Goal: Check status: Check status

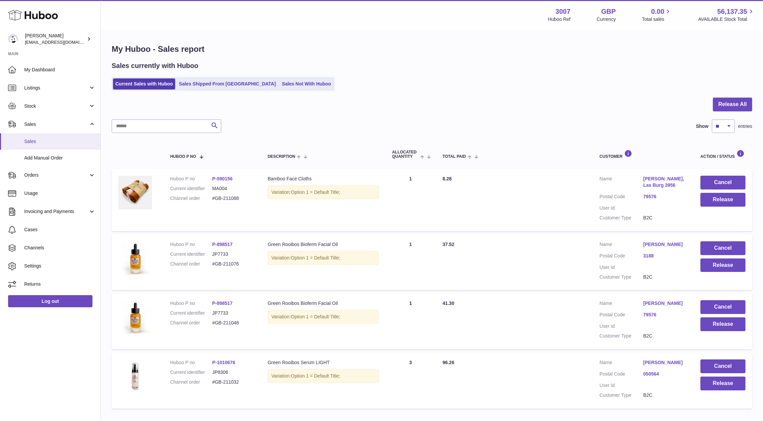
click at [43, 142] on span "Sales" at bounding box center [59, 141] width 71 height 6
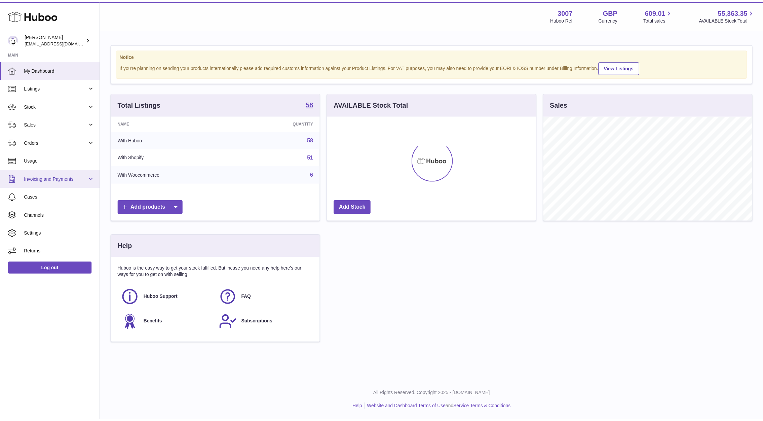
scroll to position [105, 208]
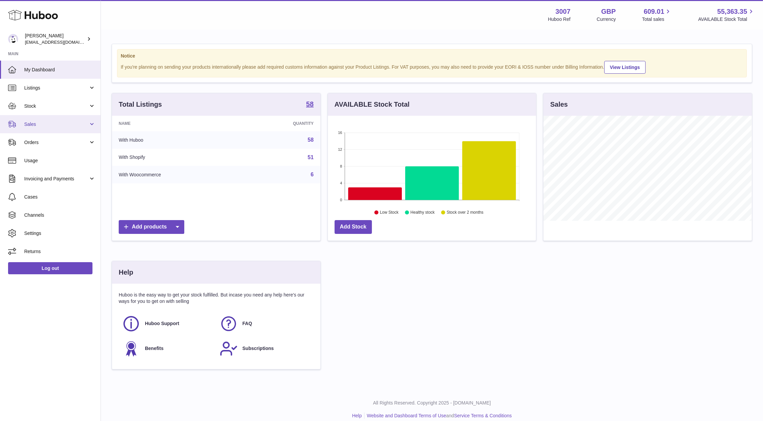
click at [36, 125] on span "Sales" at bounding box center [56, 124] width 64 height 6
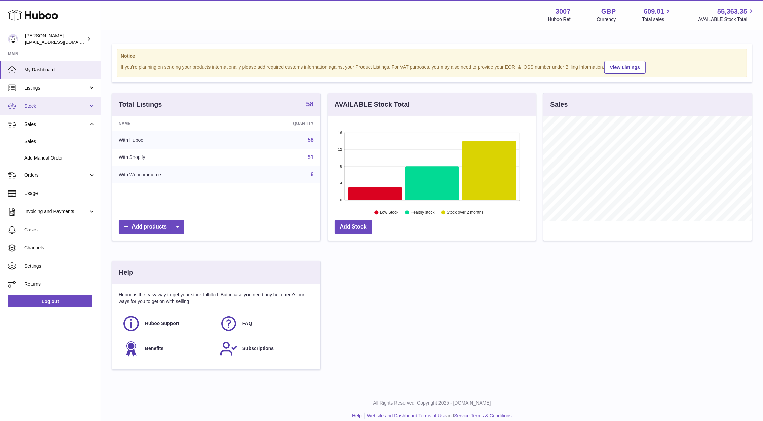
click at [32, 109] on link "Stock" at bounding box center [50, 106] width 101 height 18
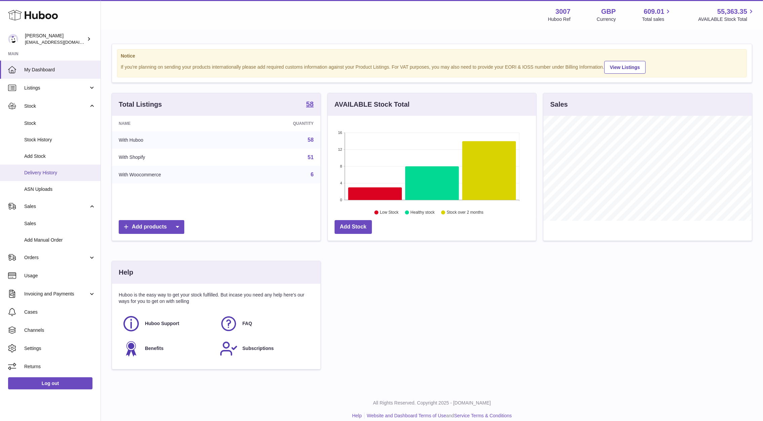
click at [43, 172] on span "Delivery History" at bounding box center [59, 173] width 71 height 6
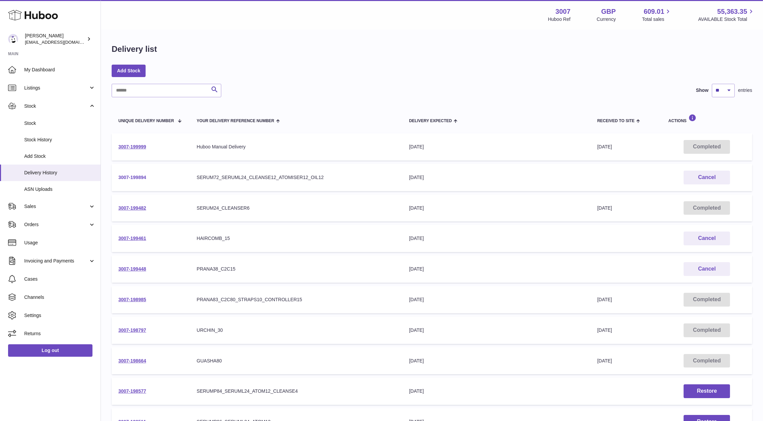
click at [135, 177] on link "3007-199894" at bounding box center [132, 177] width 28 height 5
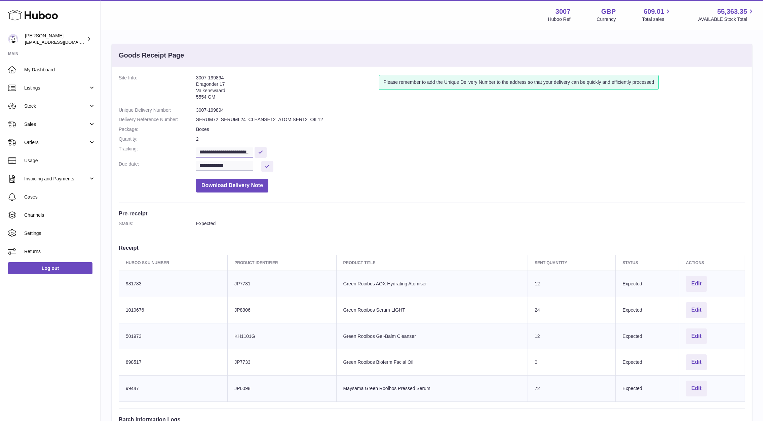
scroll to position [0, 123]
drag, startPoint x: 199, startPoint y: 153, endPoint x: 336, endPoint y: 154, distance: 137.3
click at [336, 154] on dd "**********" at bounding box center [470, 152] width 549 height 12
click at [32, 119] on link "Sales" at bounding box center [50, 124] width 101 height 18
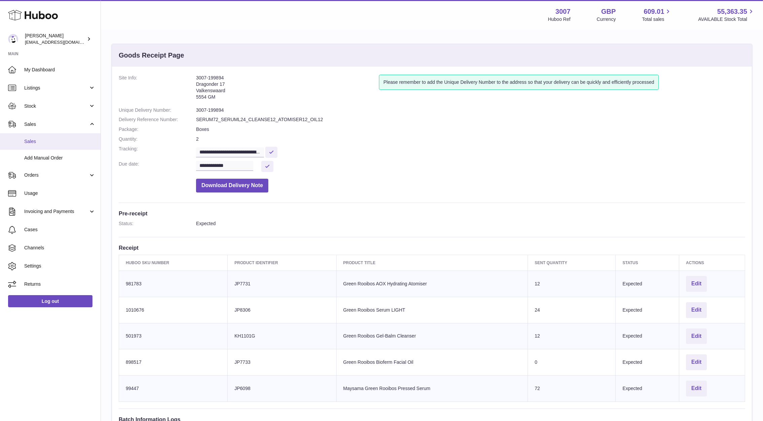
click at [37, 137] on link "Sales" at bounding box center [50, 141] width 101 height 16
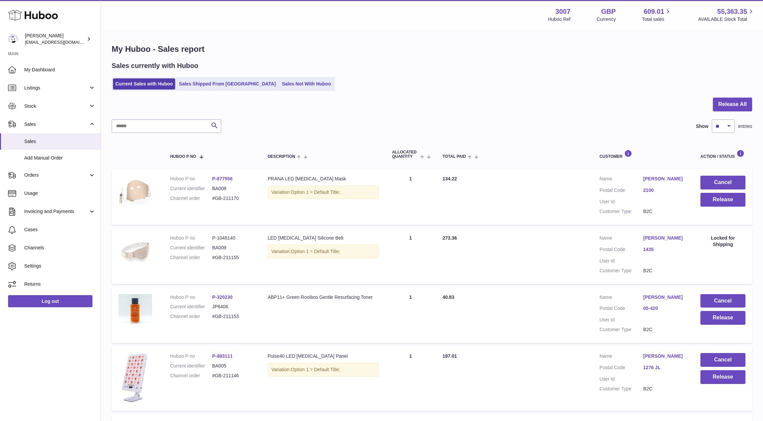
click at [295, 77] on ul "Current Sales with Huboo Sales Shipped From Huboo Sales Not With Huboo" at bounding box center [223, 84] width 223 height 14
click at [259, 89] on ul "Current Sales with Huboo Sales Shipped From Huboo Sales Not With Huboo" at bounding box center [223, 84] width 223 height 14
click at [280, 87] on link "Sales Not With Huboo" at bounding box center [307, 83] width 54 height 11
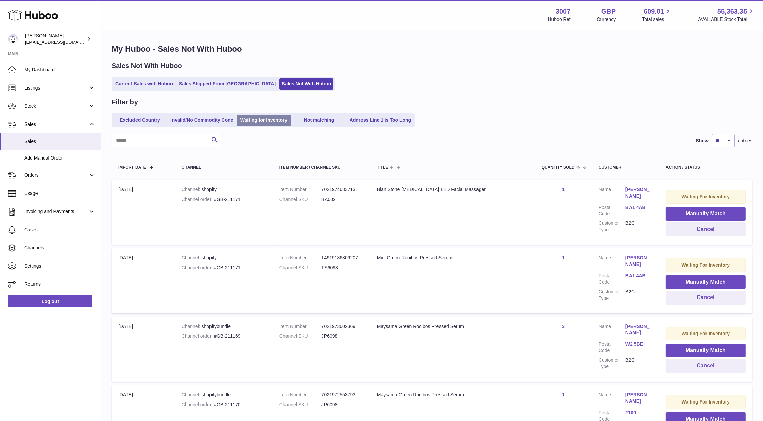
click at [267, 119] on link "Waiting for Inventory" at bounding box center [264, 120] width 54 height 11
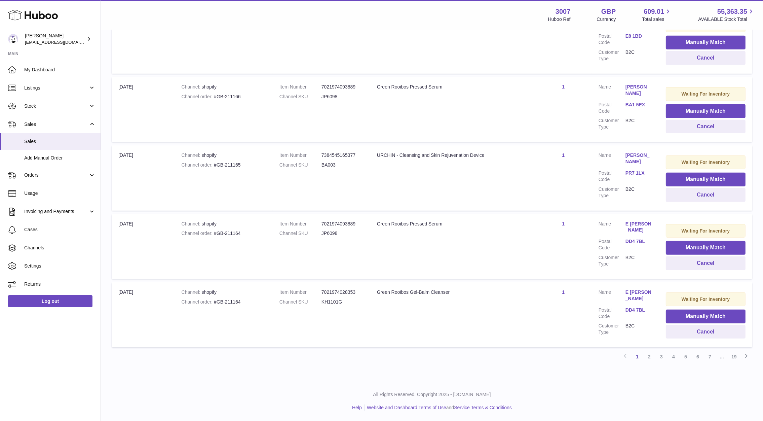
scroll to position [520, 0]
click at [651, 357] on link "2" at bounding box center [650, 357] width 12 height 12
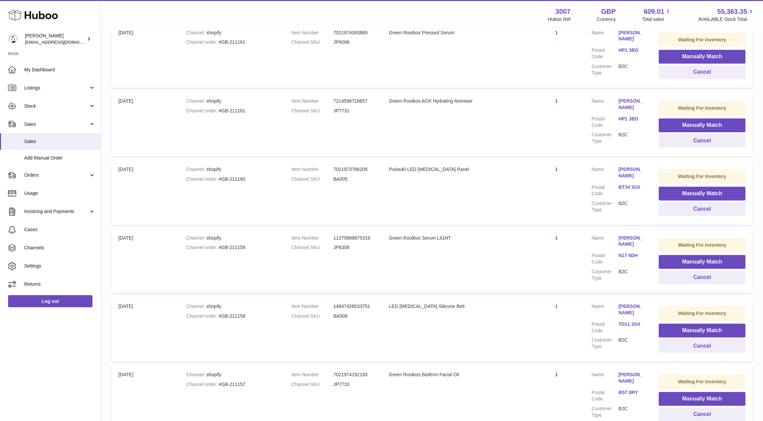
scroll to position [297, 0]
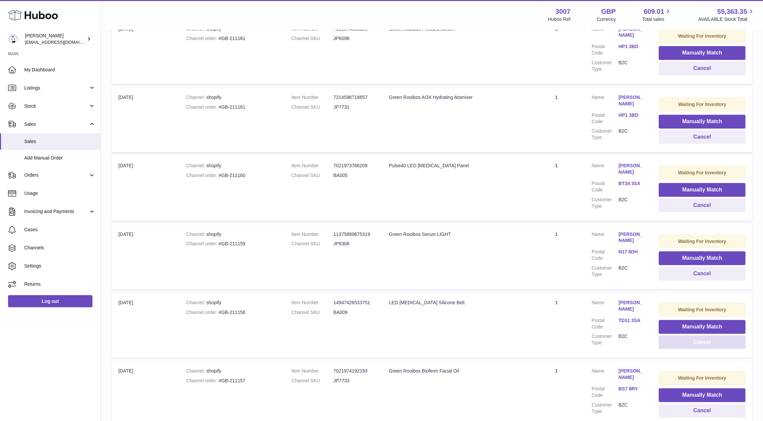
click at [691, 338] on button "Cancel" at bounding box center [702, 342] width 87 height 14
click at [673, 275] on button "Cancel" at bounding box center [702, 274] width 87 height 14
click at [685, 202] on button "Cancel" at bounding box center [702, 206] width 87 height 14
click at [681, 139] on button "Cancel" at bounding box center [702, 137] width 87 height 14
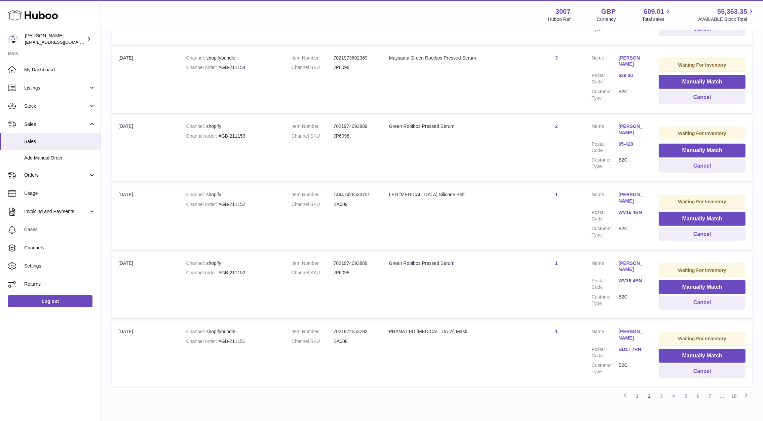
scroll to position [481, 0]
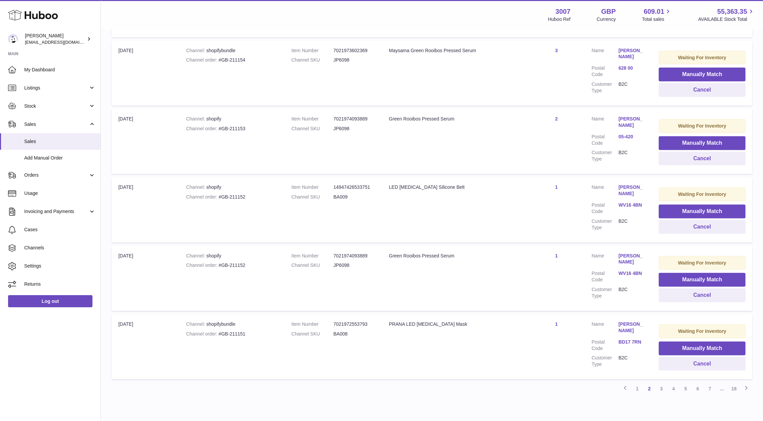
click at [634, 339] on link "BD17 7RN" at bounding box center [632, 342] width 27 height 6
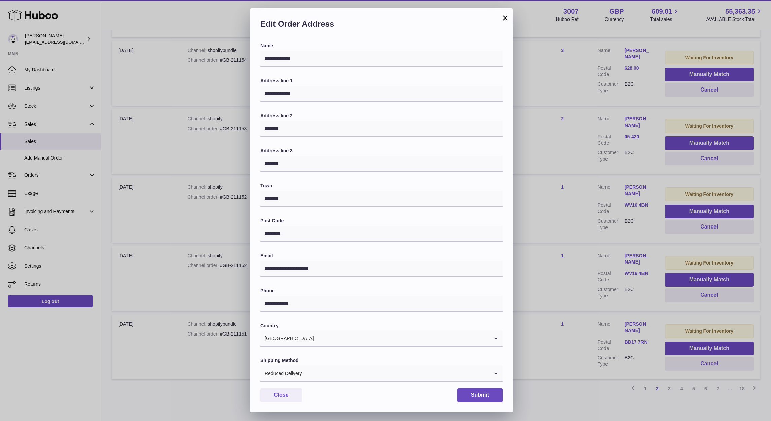
click at [555, 259] on div "**********" at bounding box center [385, 210] width 771 height 421
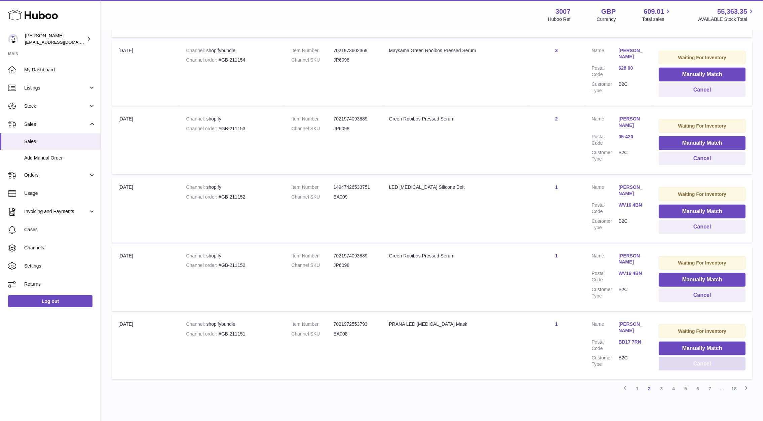
click at [681, 357] on button "Cancel" at bounding box center [702, 364] width 87 height 14
click at [694, 291] on button "Cancel" at bounding box center [702, 295] width 87 height 14
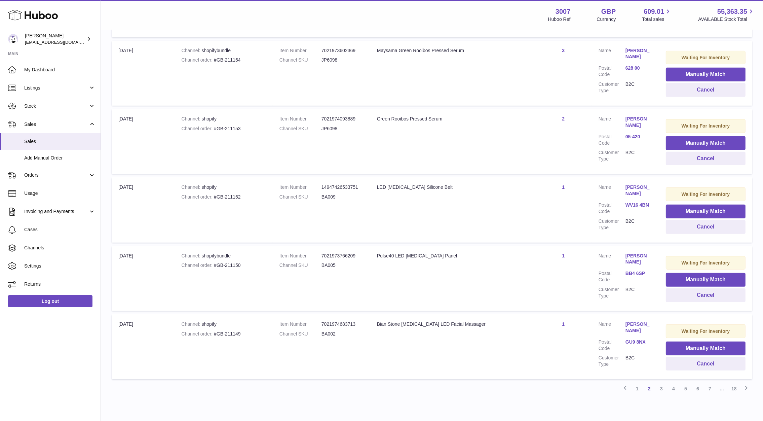
click at [628, 270] on link "BB4 6SP" at bounding box center [639, 273] width 27 height 6
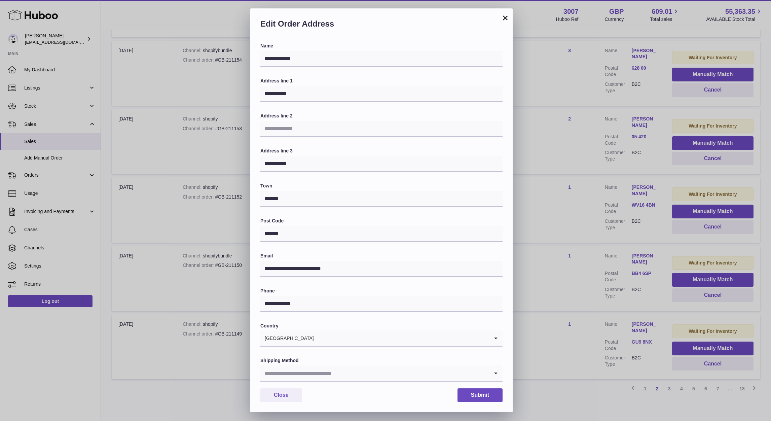
click at [567, 255] on div "**********" at bounding box center [385, 210] width 771 height 421
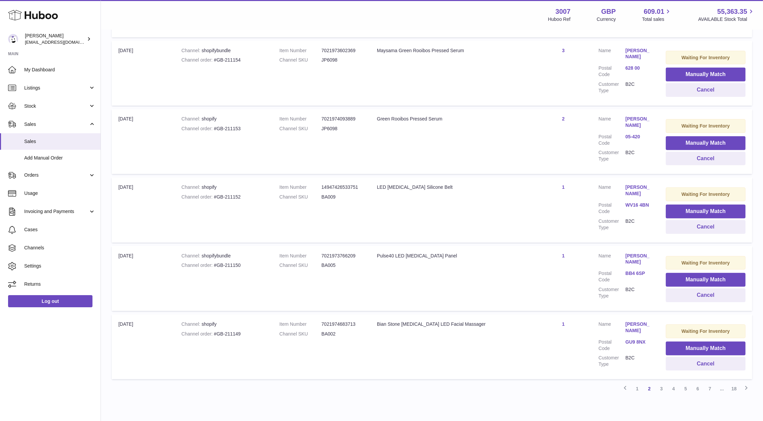
click at [726, 297] on td "Waiting For Inventory Manually Match Cancel" at bounding box center [705, 278] width 93 height 65
click at [724, 293] on button "Cancel" at bounding box center [706, 295] width 80 height 14
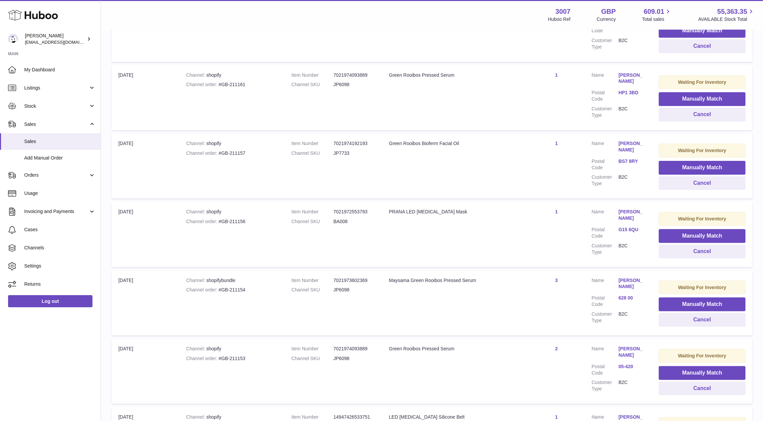
scroll to position [249, 0]
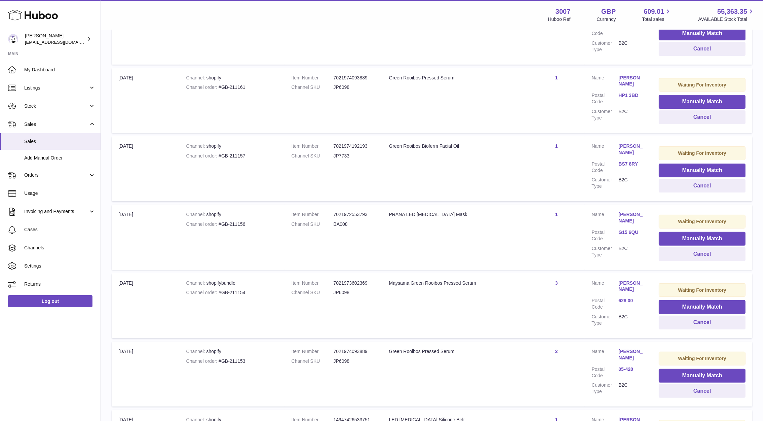
click at [632, 229] on link "G15 6QU" at bounding box center [632, 232] width 27 height 6
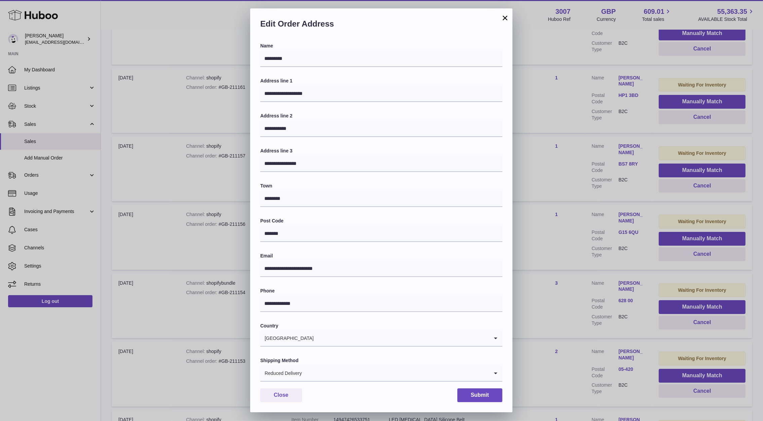
click at [597, 228] on div "**********" at bounding box center [381, 210] width 763 height 421
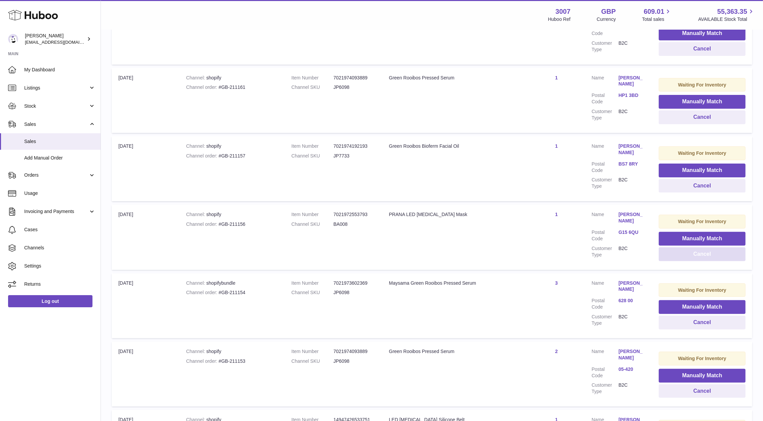
click at [690, 258] on button "Cancel" at bounding box center [702, 254] width 87 height 14
click at [673, 186] on button "Cancel" at bounding box center [702, 186] width 87 height 14
click at [692, 123] on button "Cancel" at bounding box center [702, 117] width 87 height 14
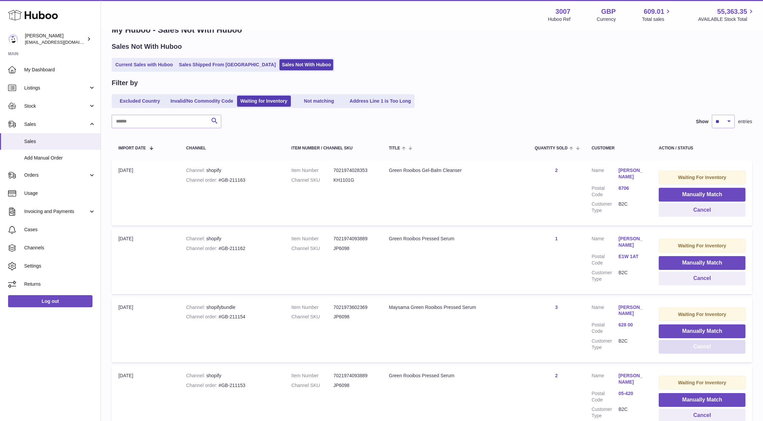
scroll to position [22, 0]
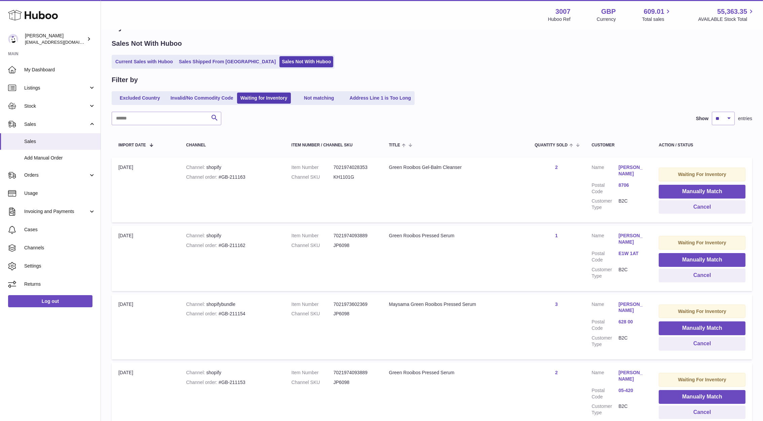
click at [165, 123] on input "text" at bounding box center [167, 118] width 110 height 13
paste input "*******"
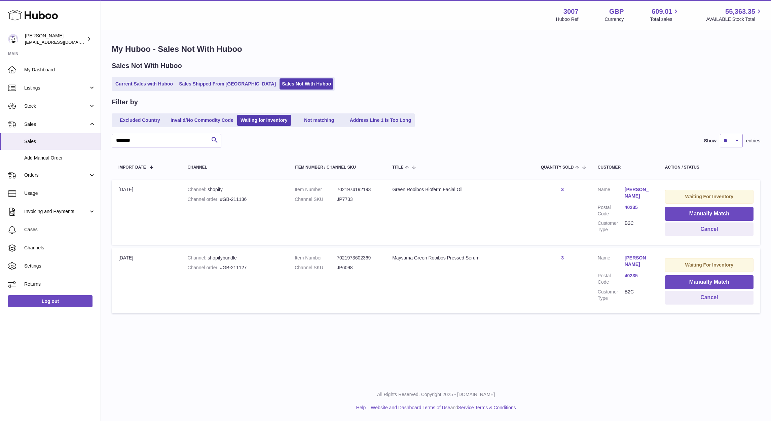
type input "*******"
